Goal: Task Accomplishment & Management: Manage account settings

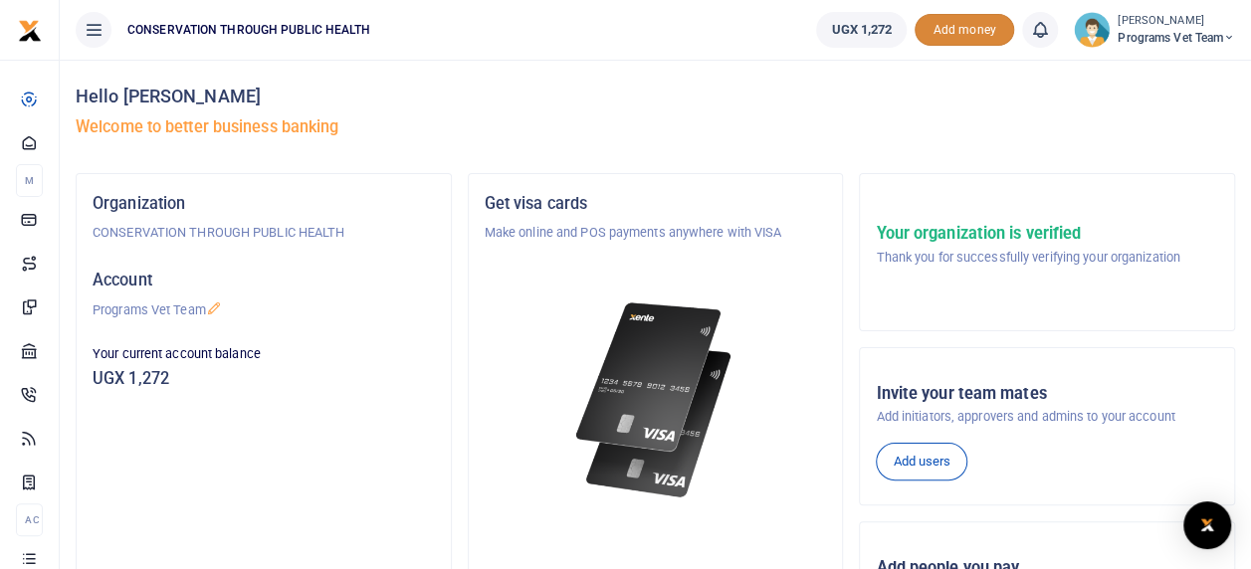
click at [974, 24] on span "Add money" at bounding box center [964, 30] width 100 height 33
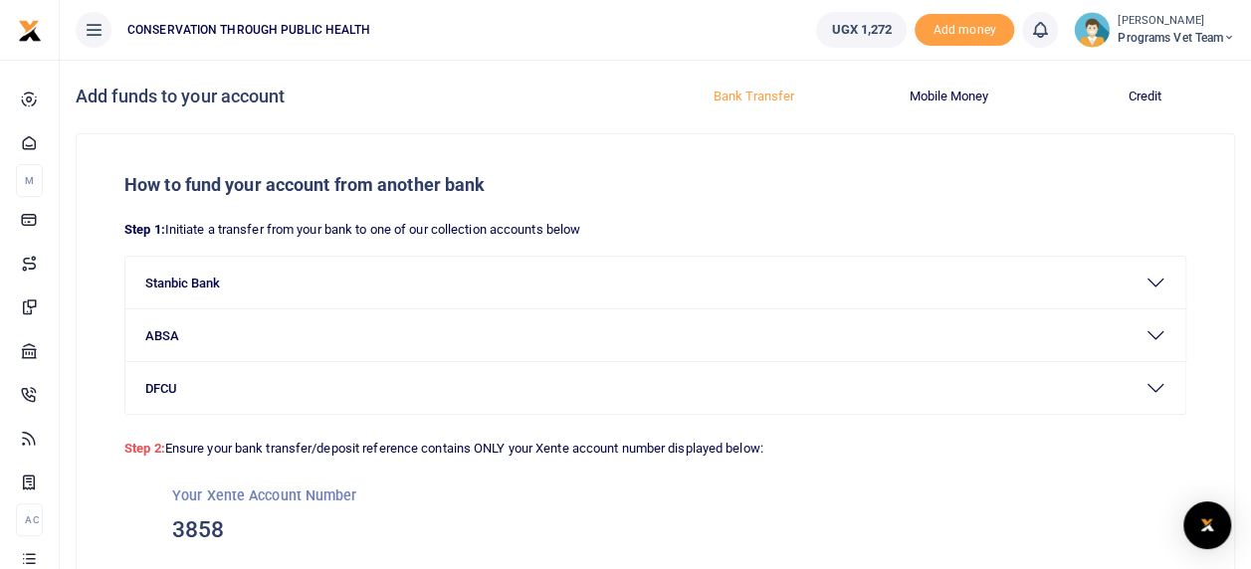
click at [974, 24] on span "Add money" at bounding box center [964, 30] width 100 height 33
